Goal: Navigation & Orientation: Find specific page/section

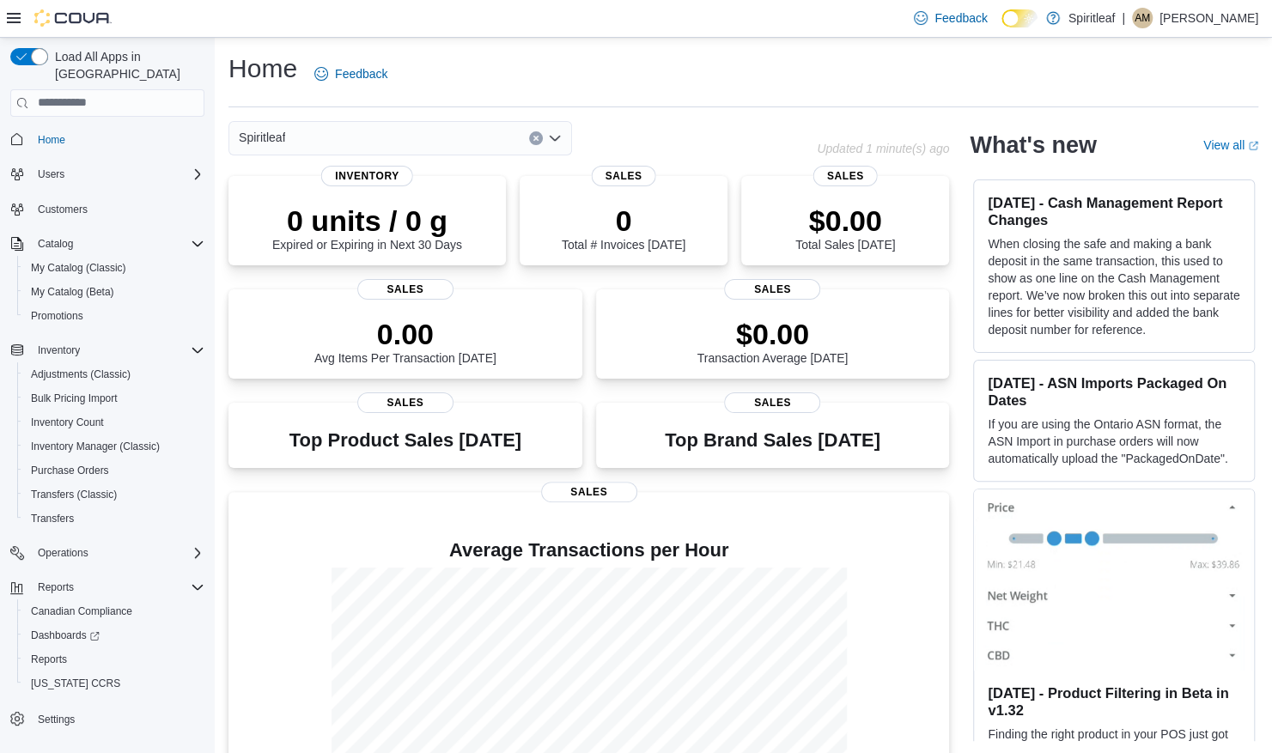
click at [595, 306] on div "0.00 Avg Items Per Transaction [DATE] Sales $0.00 Transaction Average [DATE] Sa…" at bounding box center [588, 335] width 721 height 93
click at [677, 133] on div "Spiritleaf" at bounding box center [522, 138] width 588 height 34
